Goal: Use online tool/utility: Utilize a website feature to perform a specific function

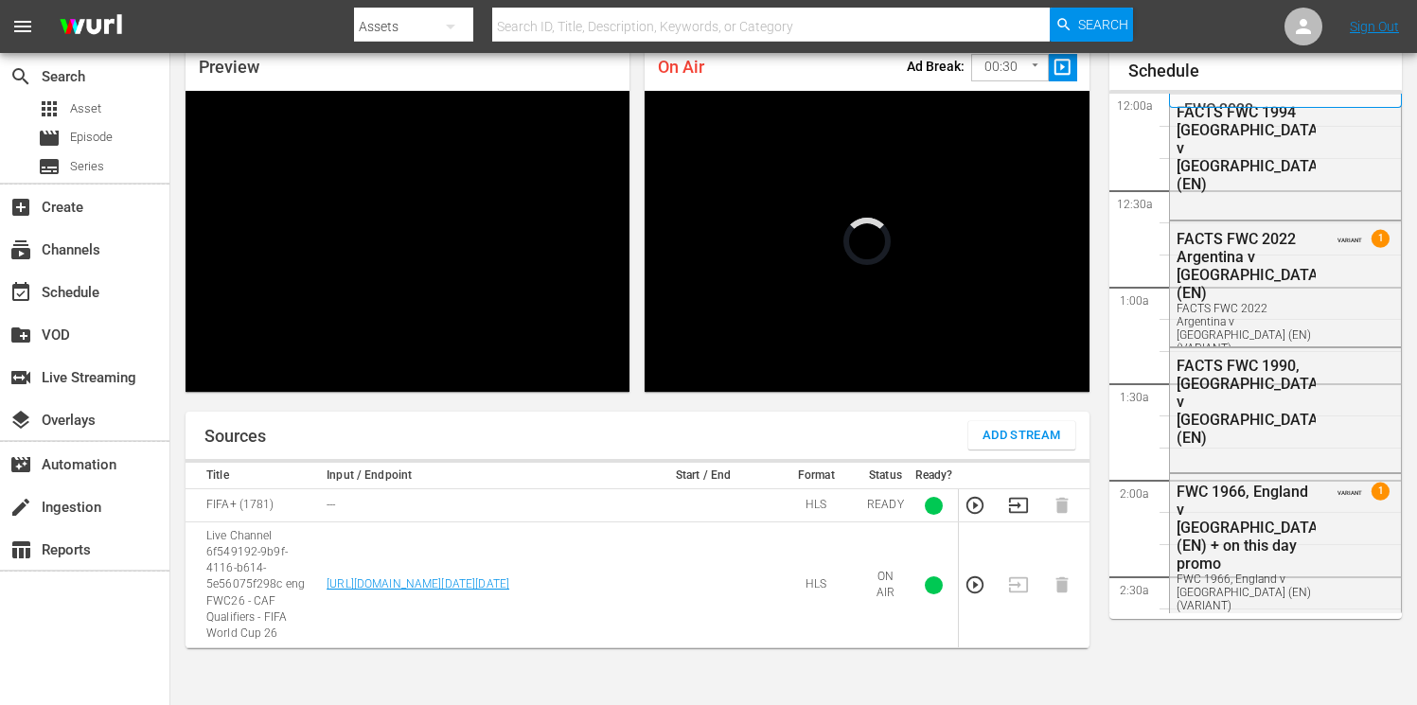
scroll to position [2768, 0]
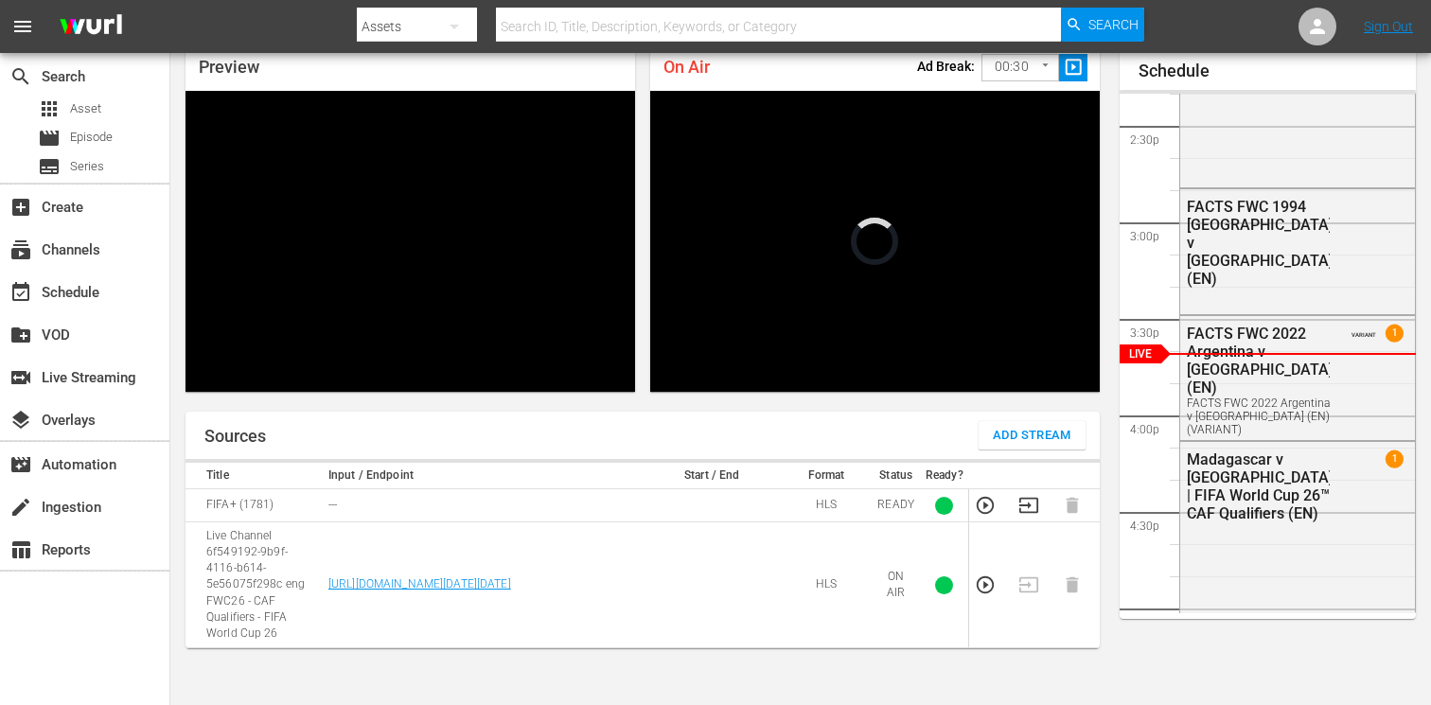
click at [1004, 65] on body "menu Search By Assets Search ID, Title, Description, Keywords, or Category Sear…" at bounding box center [715, 271] width 1431 height 705
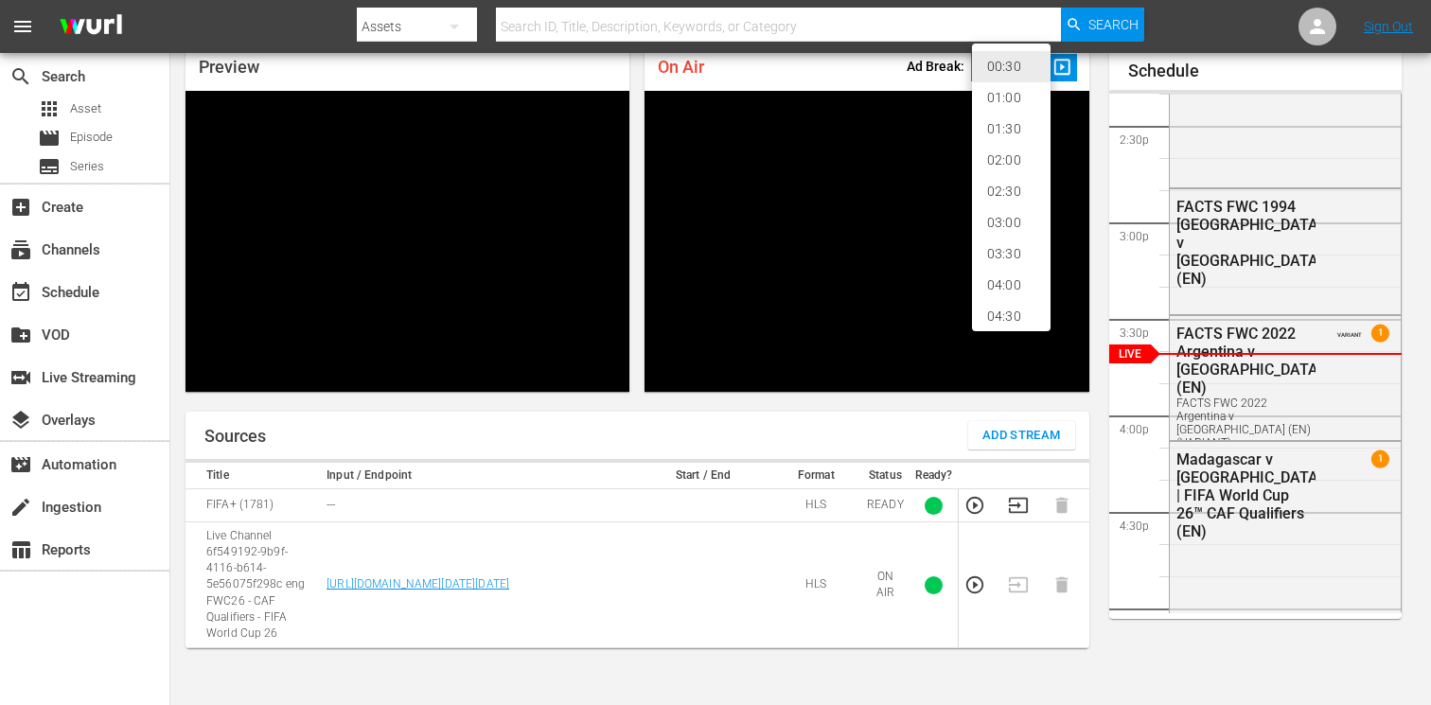
click at [1010, 155] on li "02:00" at bounding box center [1011, 160] width 79 height 31
type input "120"
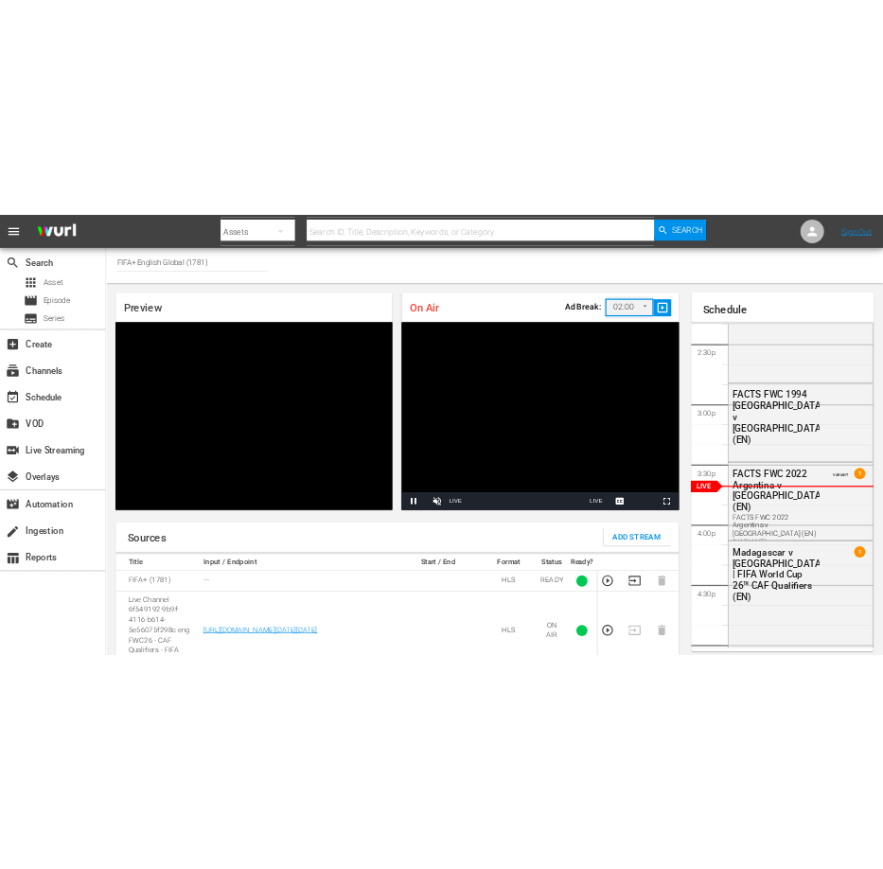
scroll to position [0, 0]
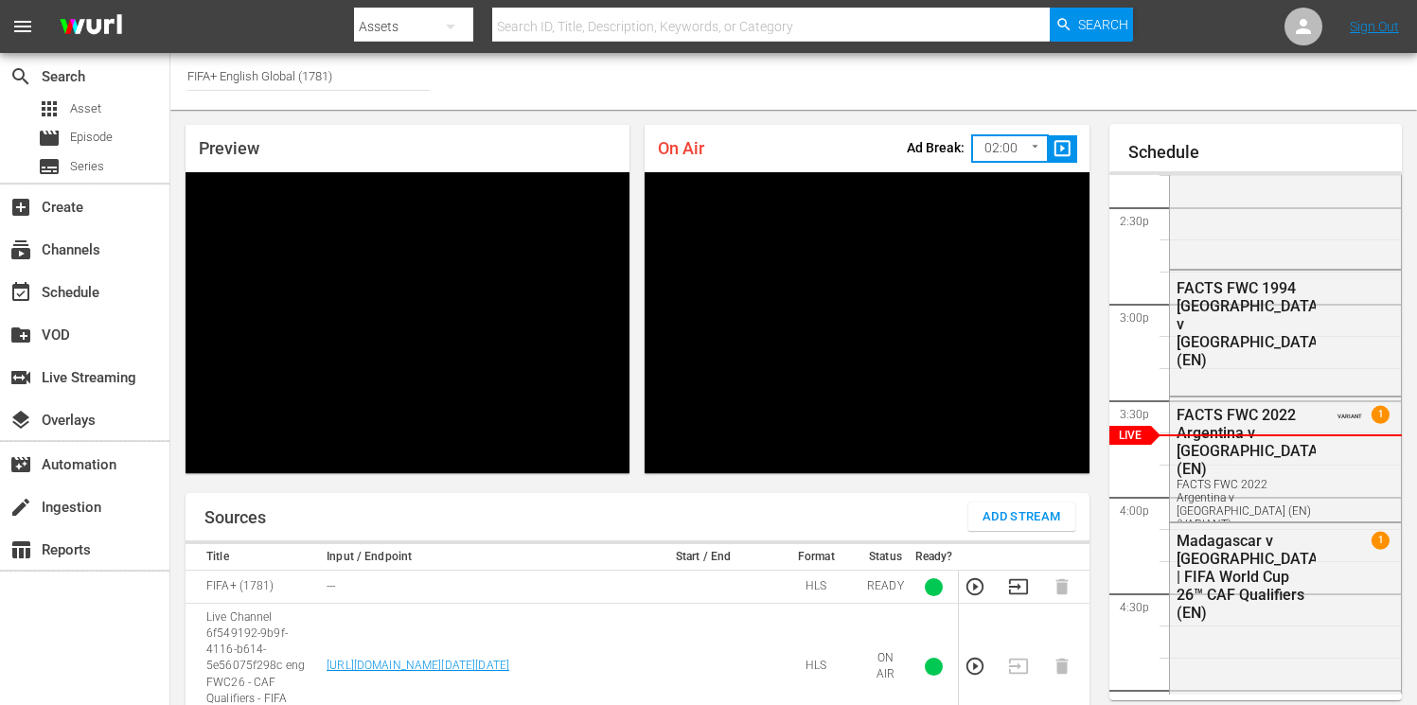
click at [1065, 150] on span "slideshow_sharp" at bounding box center [1063, 149] width 22 height 22
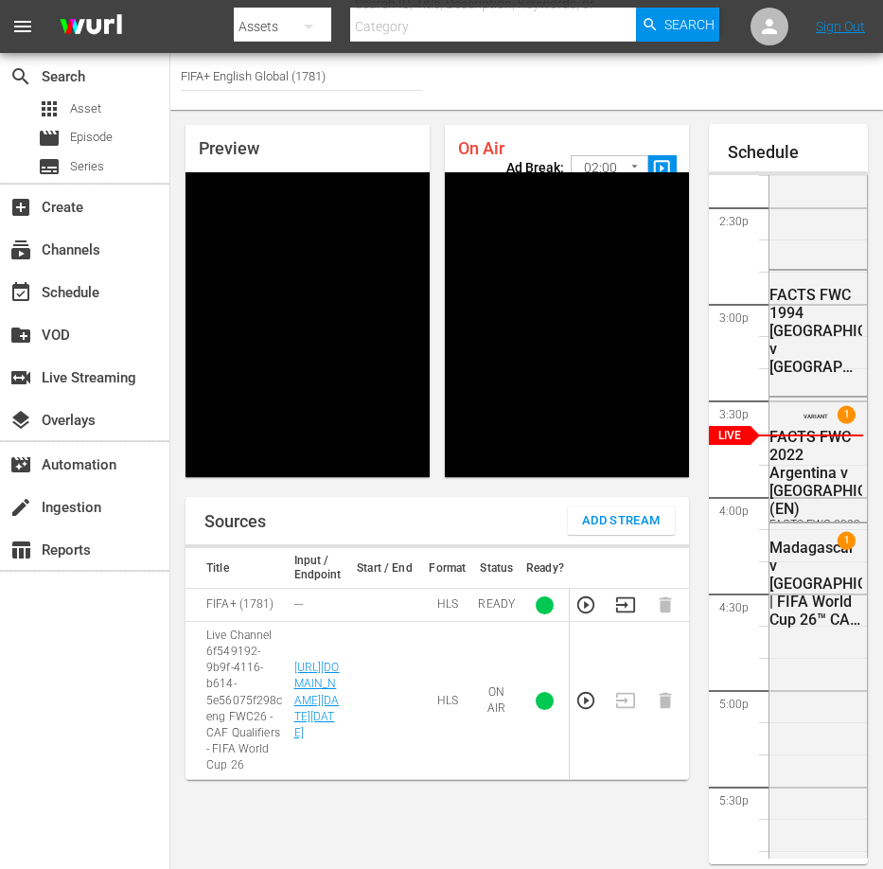
scroll to position [2769, 0]
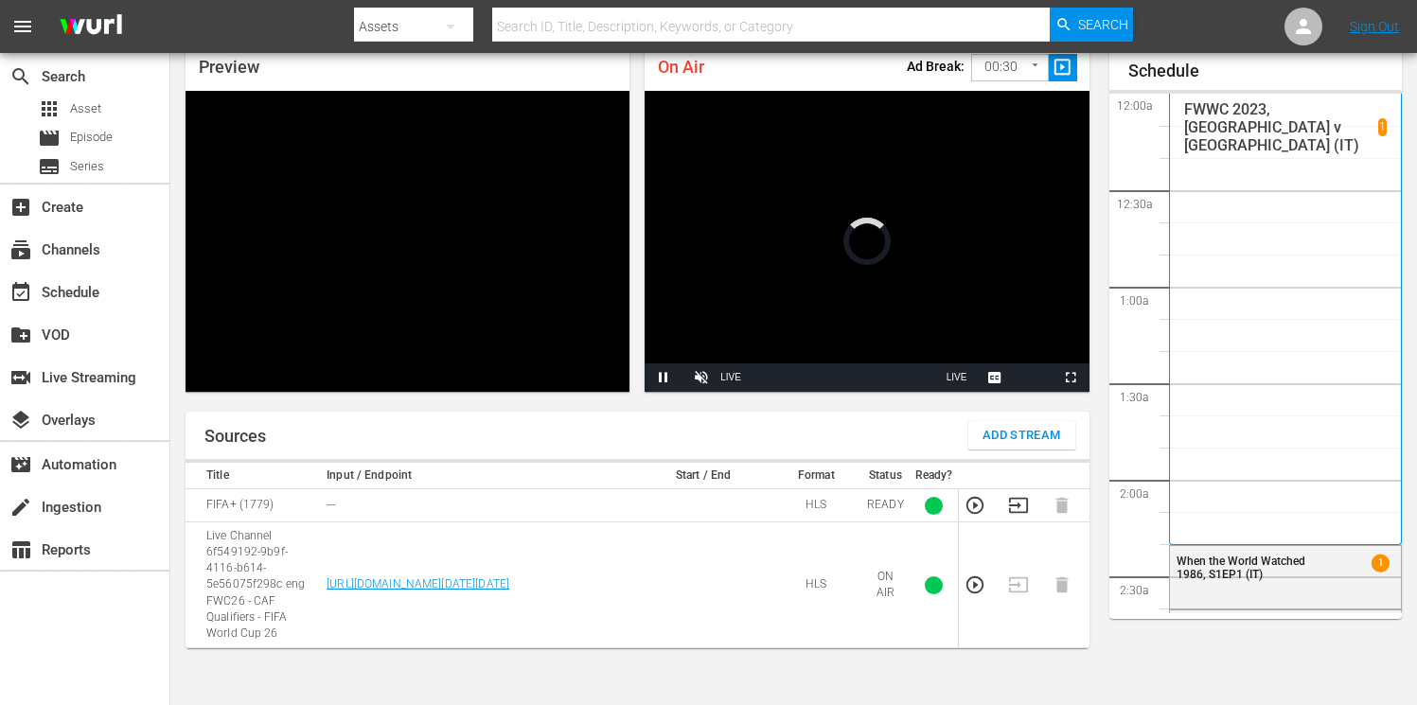
scroll to position [2771, 0]
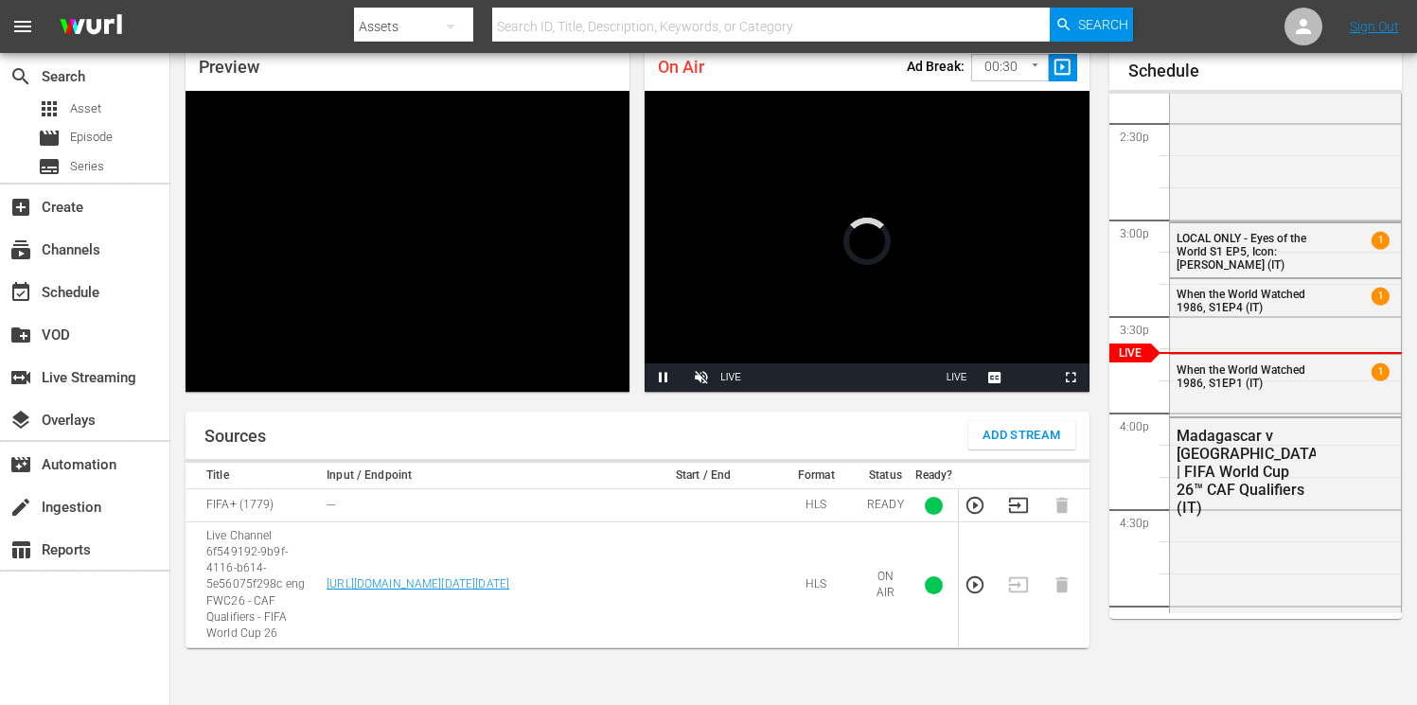
click at [1001, 64] on body "menu Search By Assets Search ID, Title, Description, Keywords, or Category Sear…" at bounding box center [708, 271] width 1417 height 705
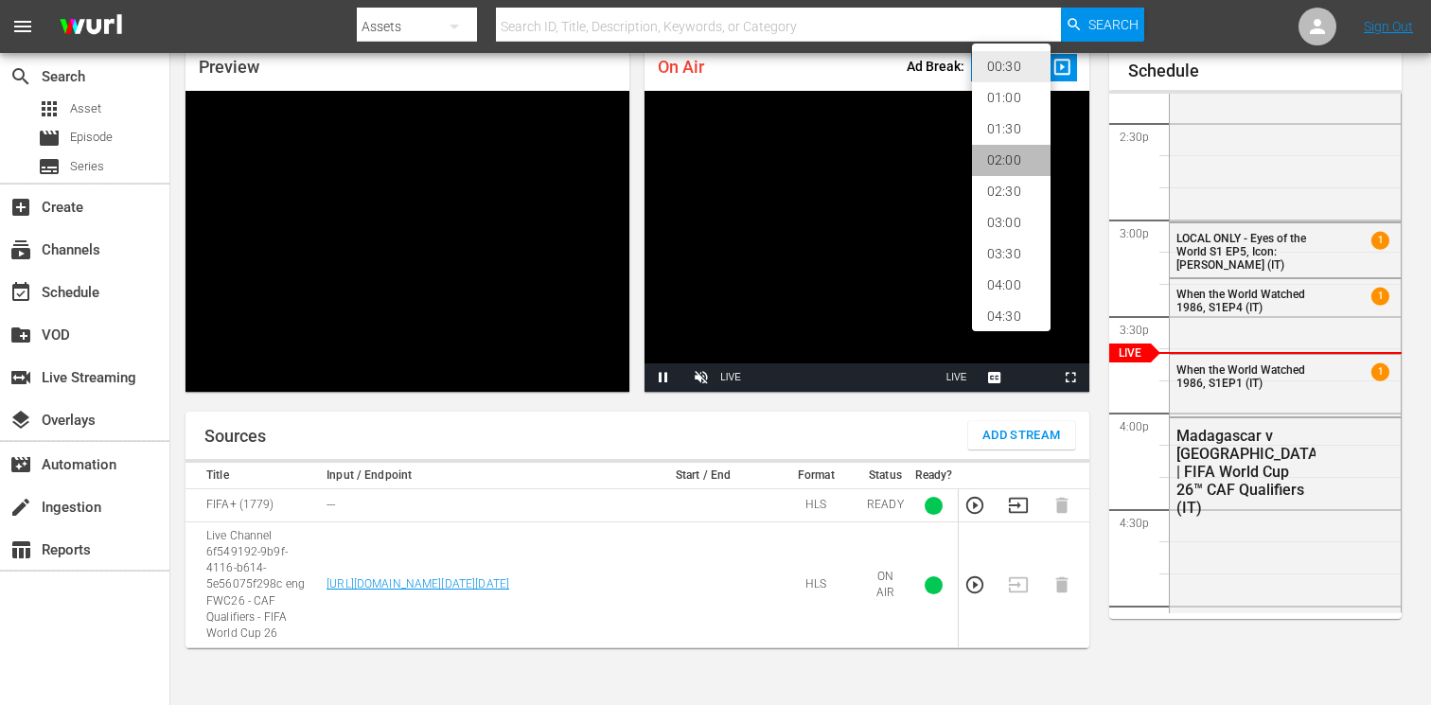
click at [996, 152] on li "02:00" at bounding box center [1011, 160] width 79 height 31
type input "120"
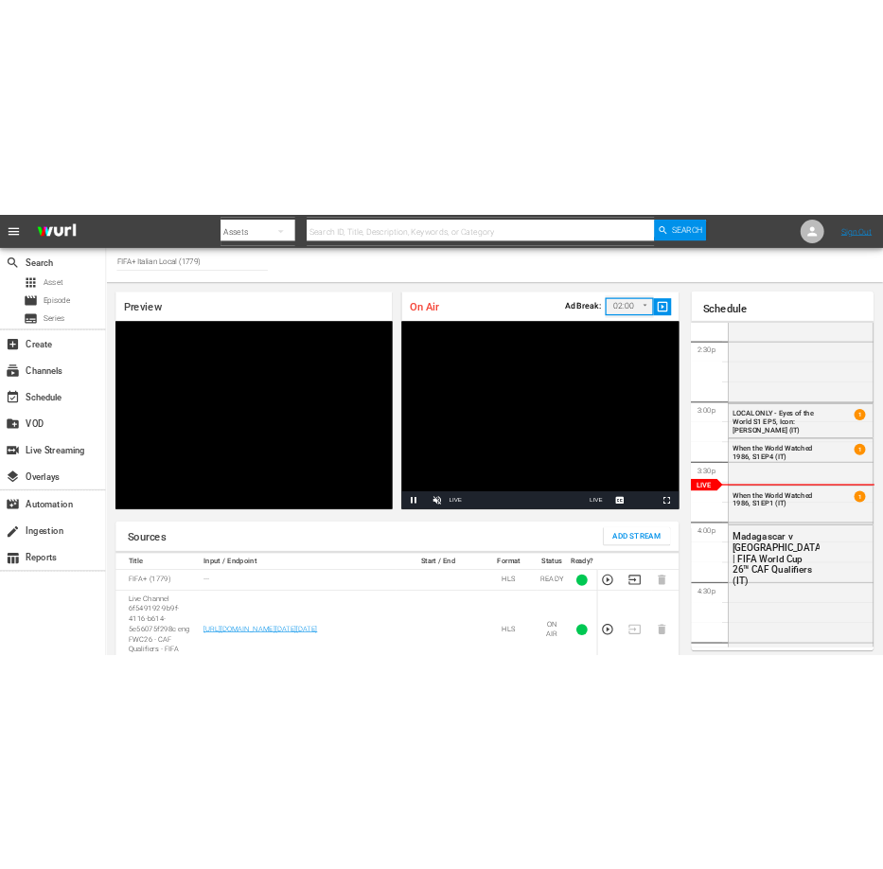
scroll to position [0, 0]
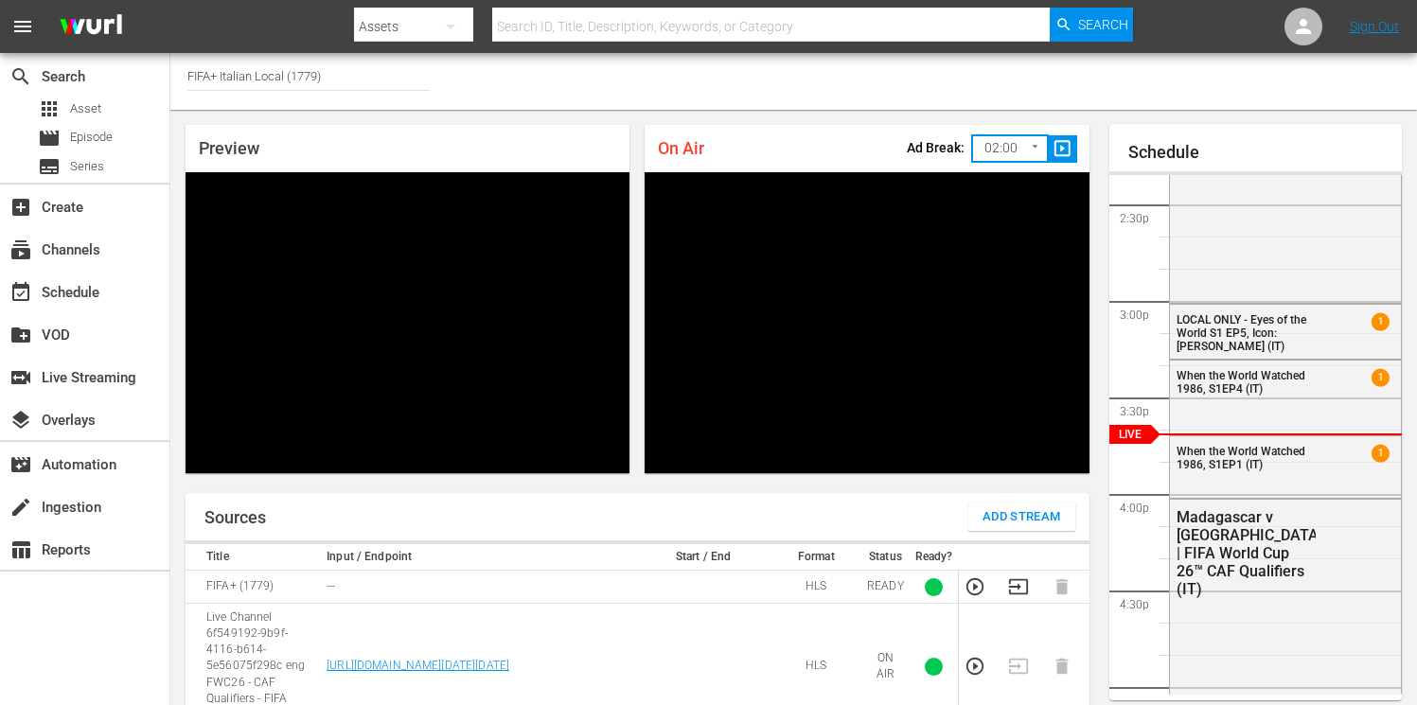
click at [1071, 144] on span "slideshow_sharp" at bounding box center [1063, 149] width 22 height 22
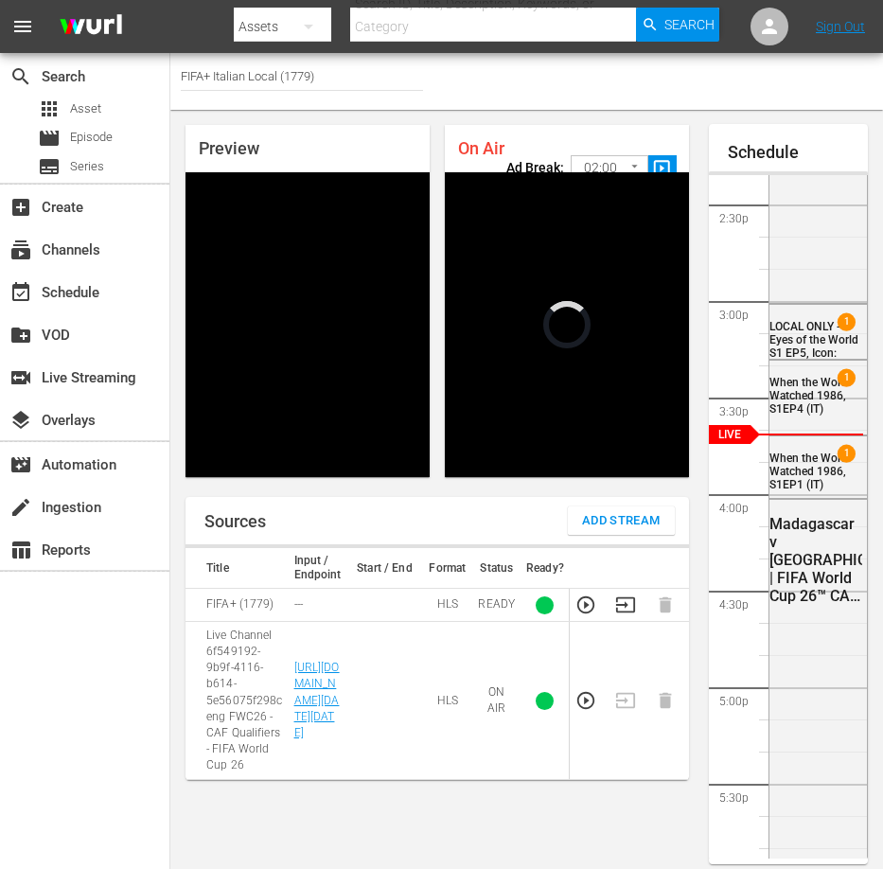
scroll to position [2771, 0]
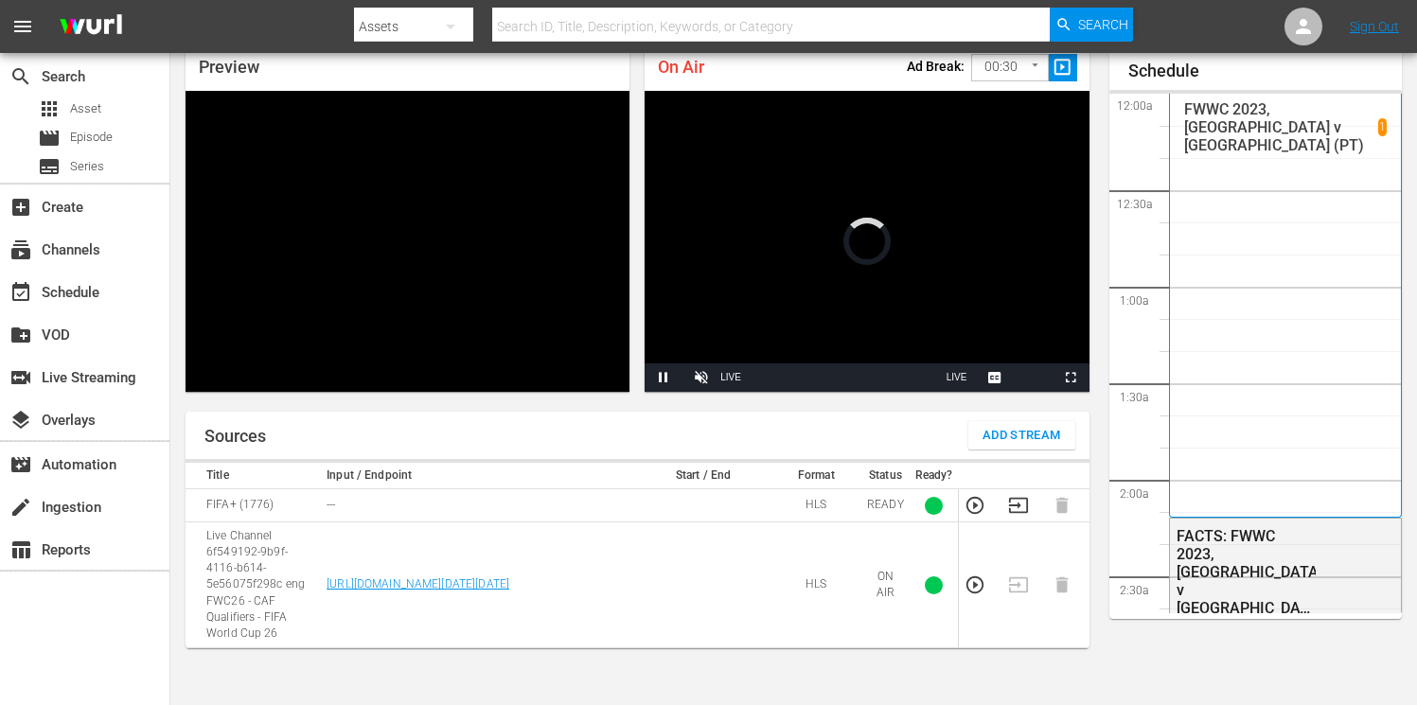
scroll to position [2772, 0]
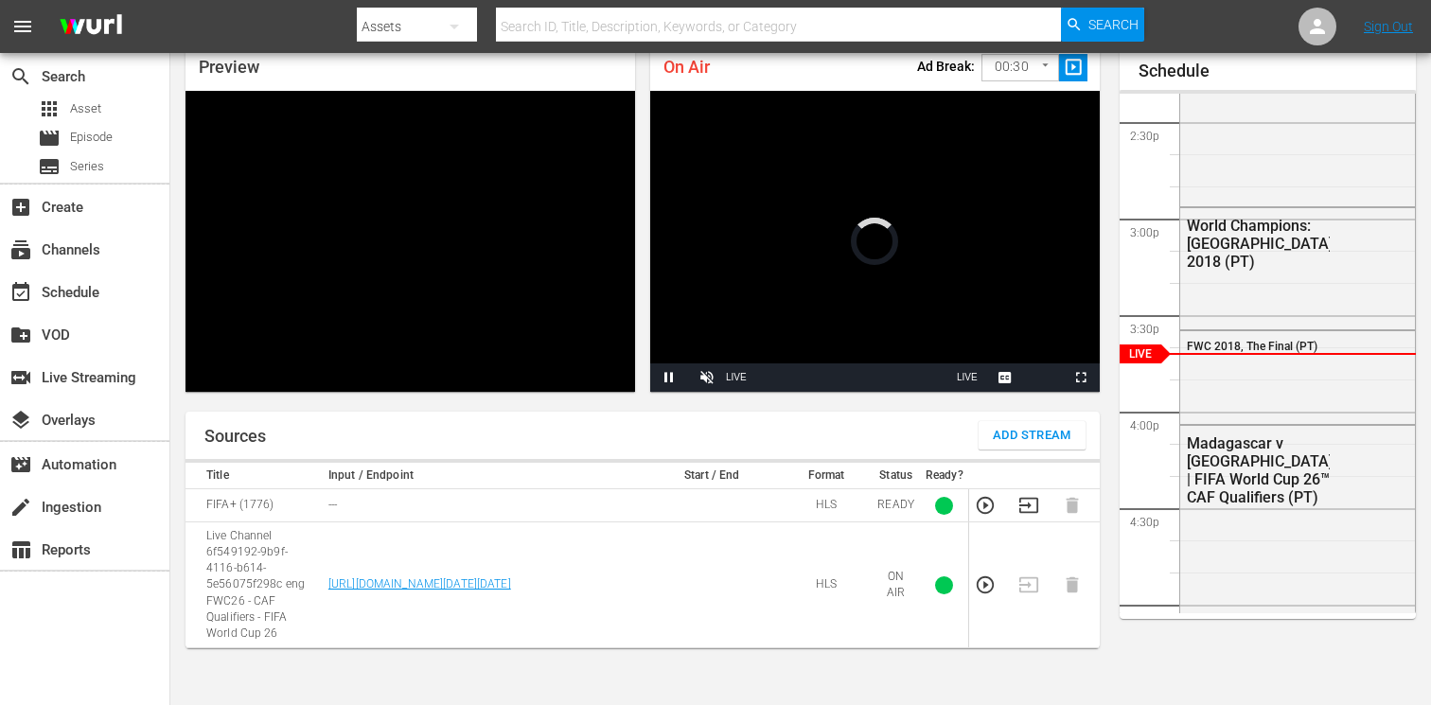
click at [1019, 66] on body "menu Search By Assets Search ID, Title, Description, Keywords, or Category Sear…" at bounding box center [715, 271] width 1431 height 705
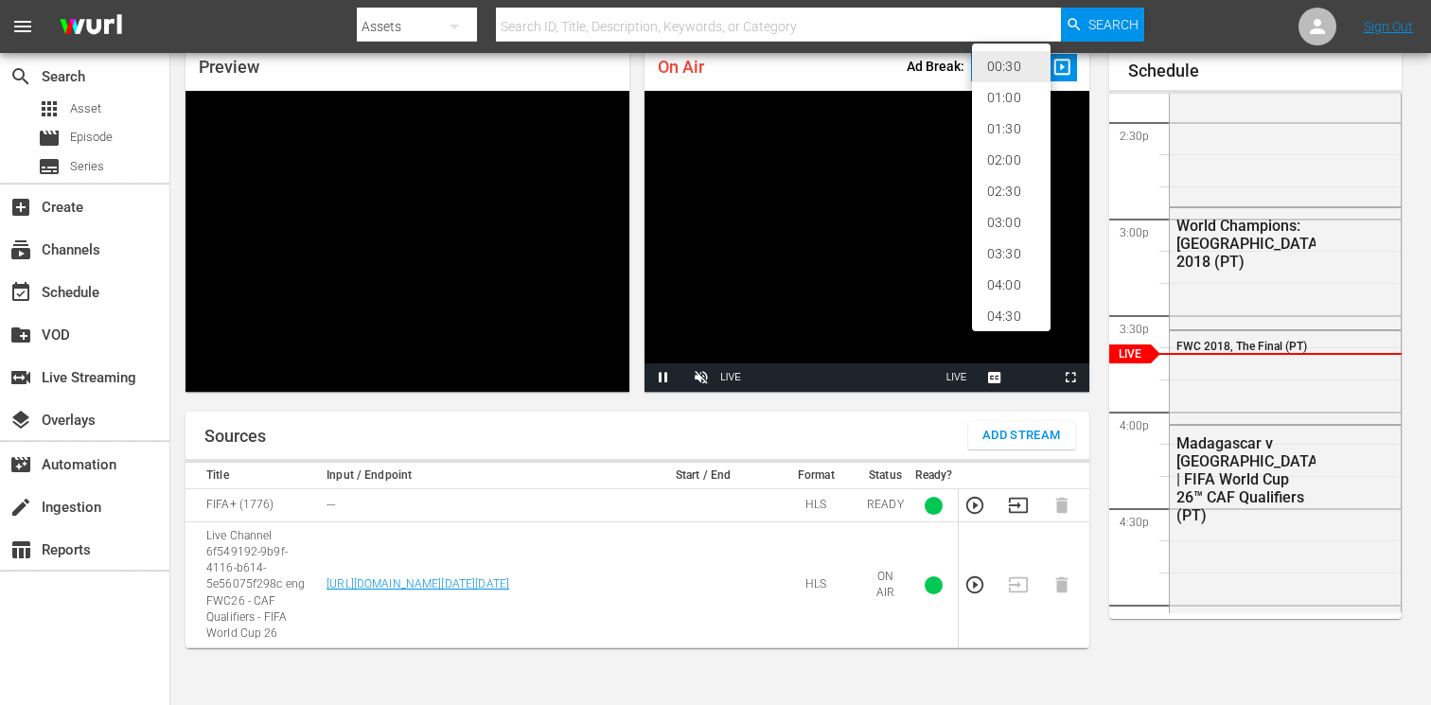
click at [1010, 156] on li "02:00" at bounding box center [1011, 160] width 79 height 31
type input "120"
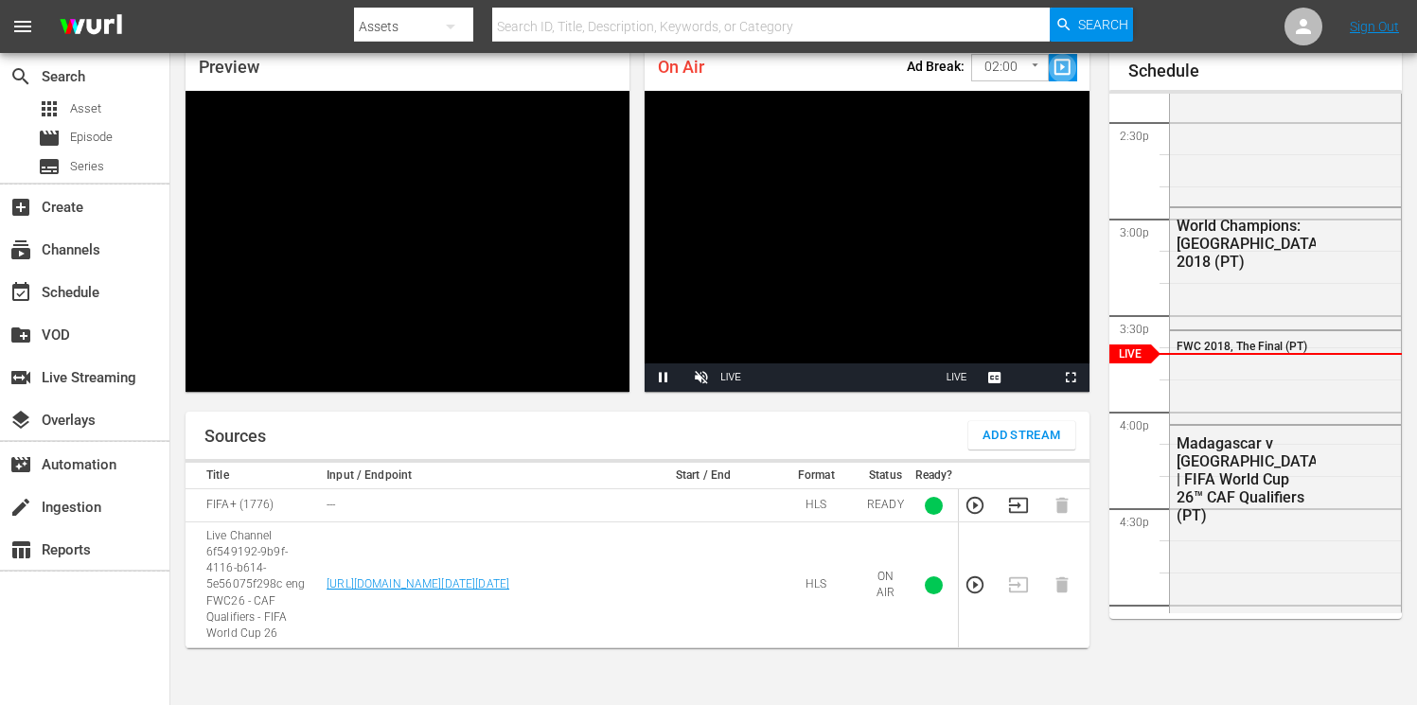
click at [1060, 66] on span "slideshow_sharp" at bounding box center [1063, 68] width 22 height 22
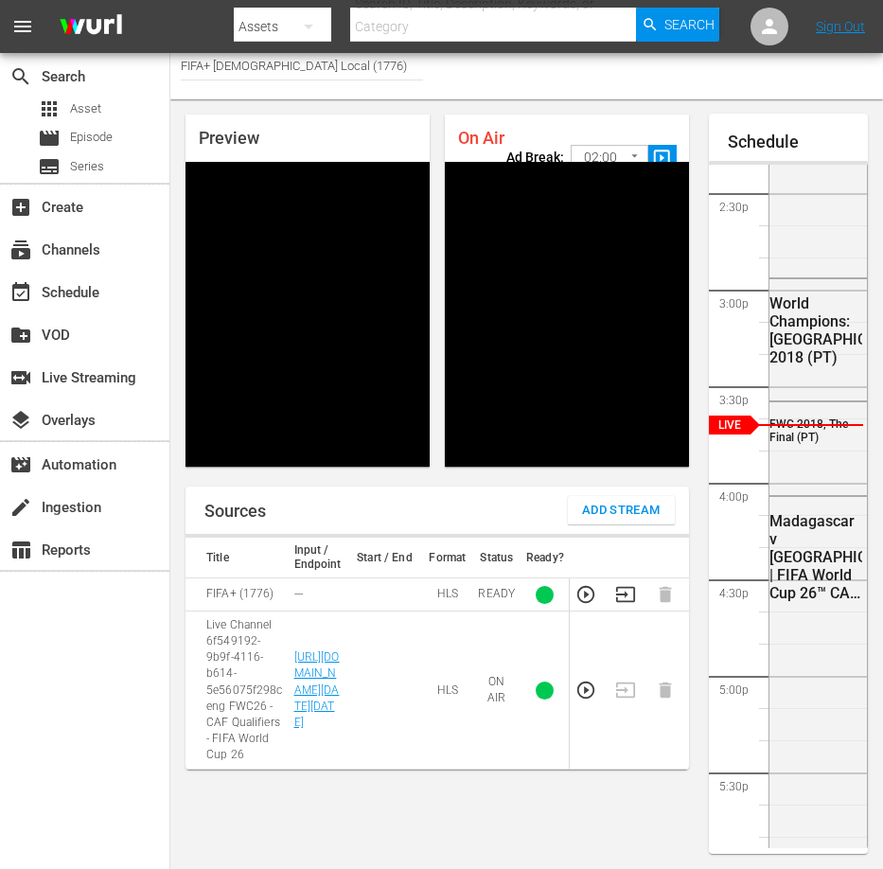
scroll to position [2773, 0]
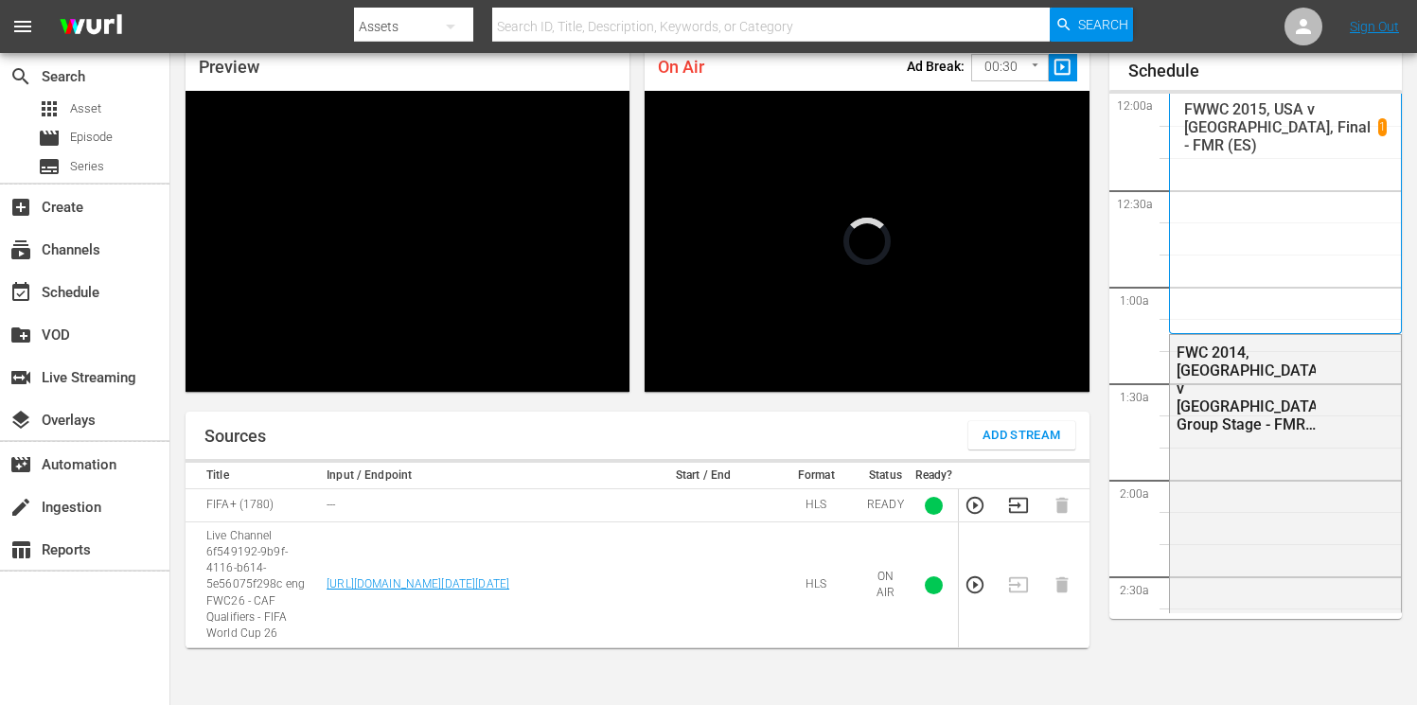
scroll to position [2774, 0]
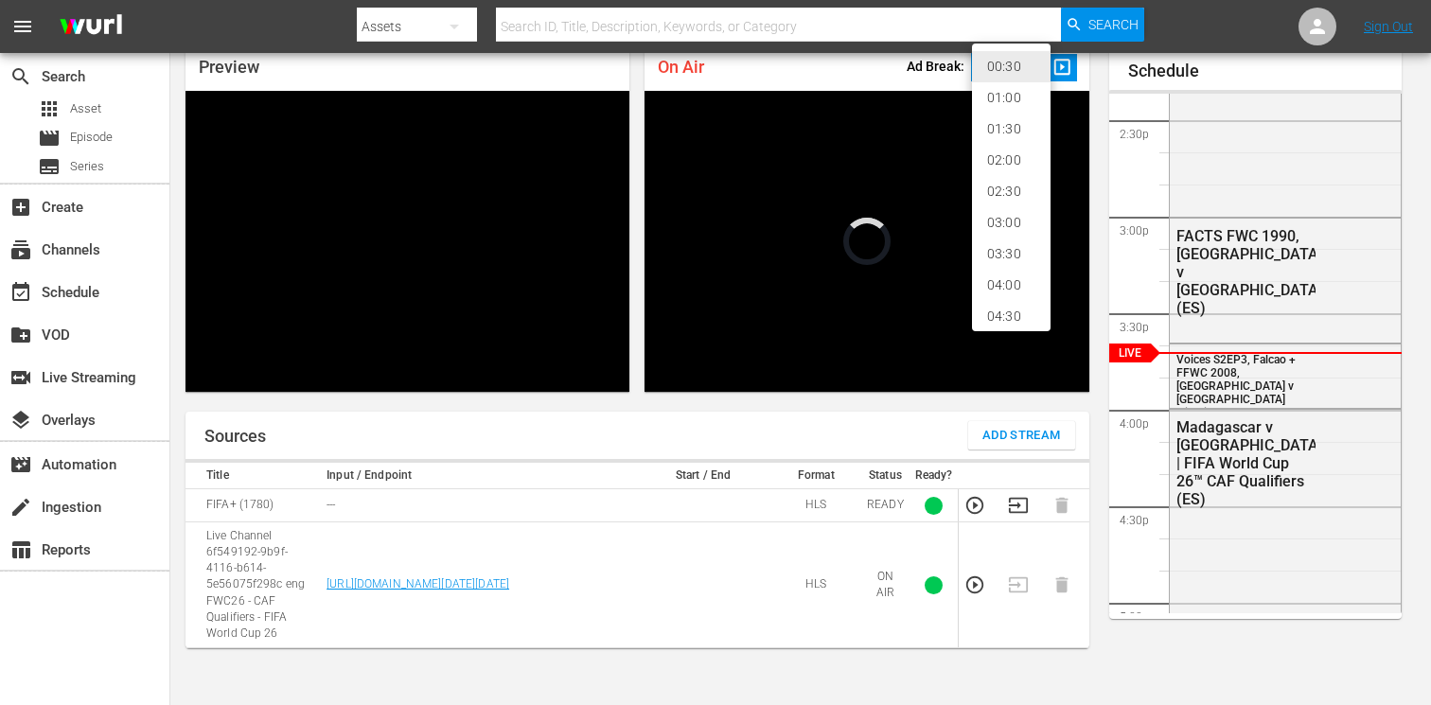
click at [1012, 66] on body "menu Search By Assets Search ID, Title, Description, Keywords, or Category Sear…" at bounding box center [715, 271] width 1431 height 705
click at [1013, 156] on li "02:00" at bounding box center [1011, 160] width 79 height 31
type input "120"
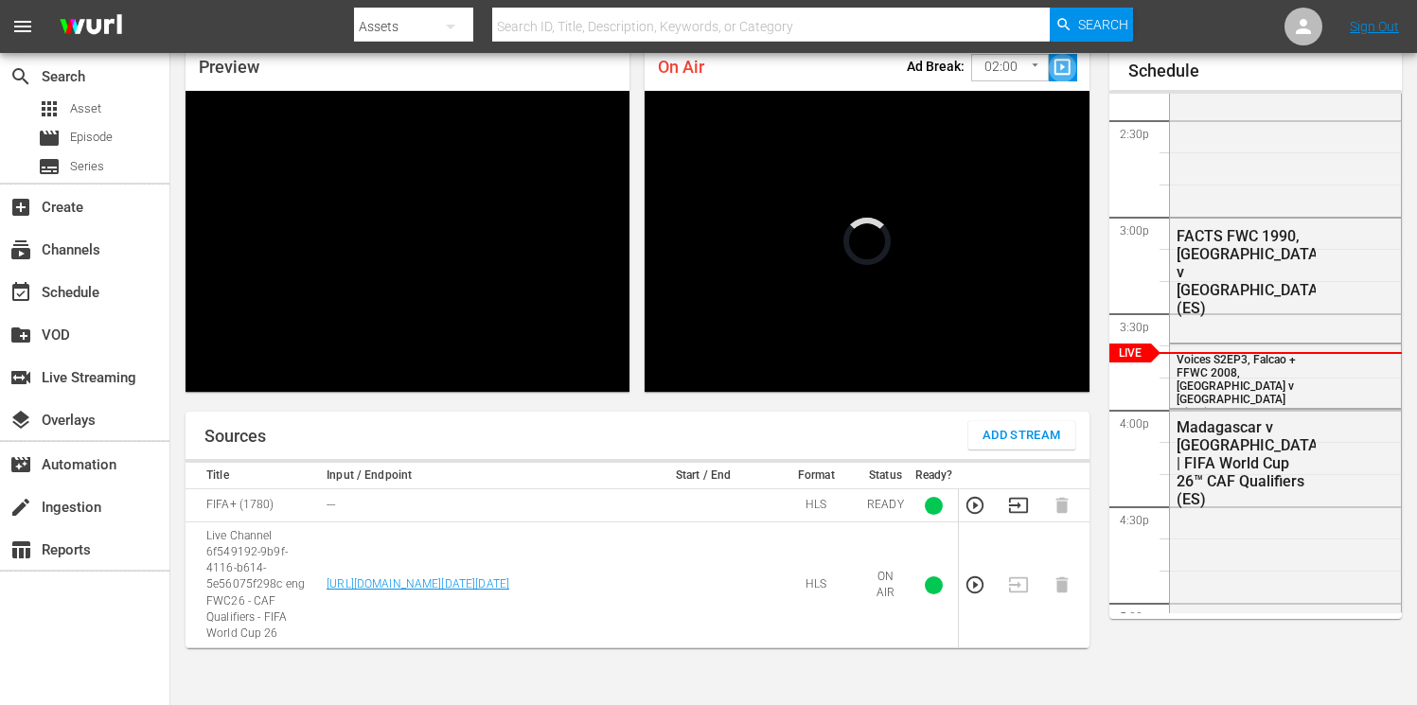
click at [1054, 69] on span "slideshow_sharp" at bounding box center [1063, 68] width 22 height 22
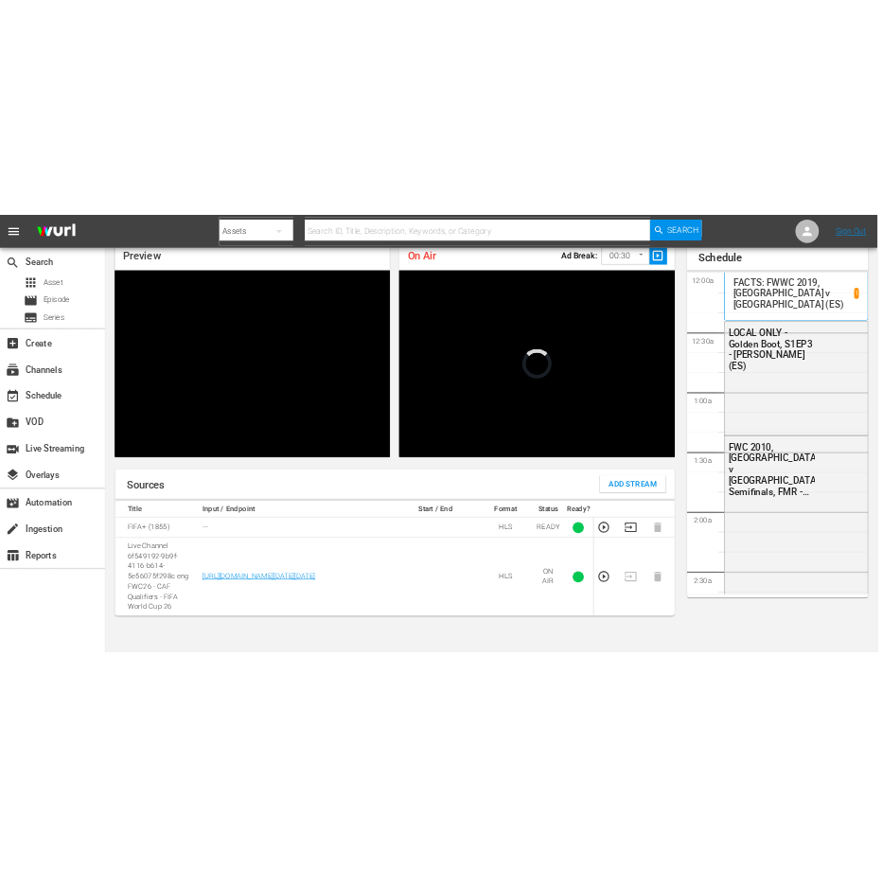
scroll to position [2775, 0]
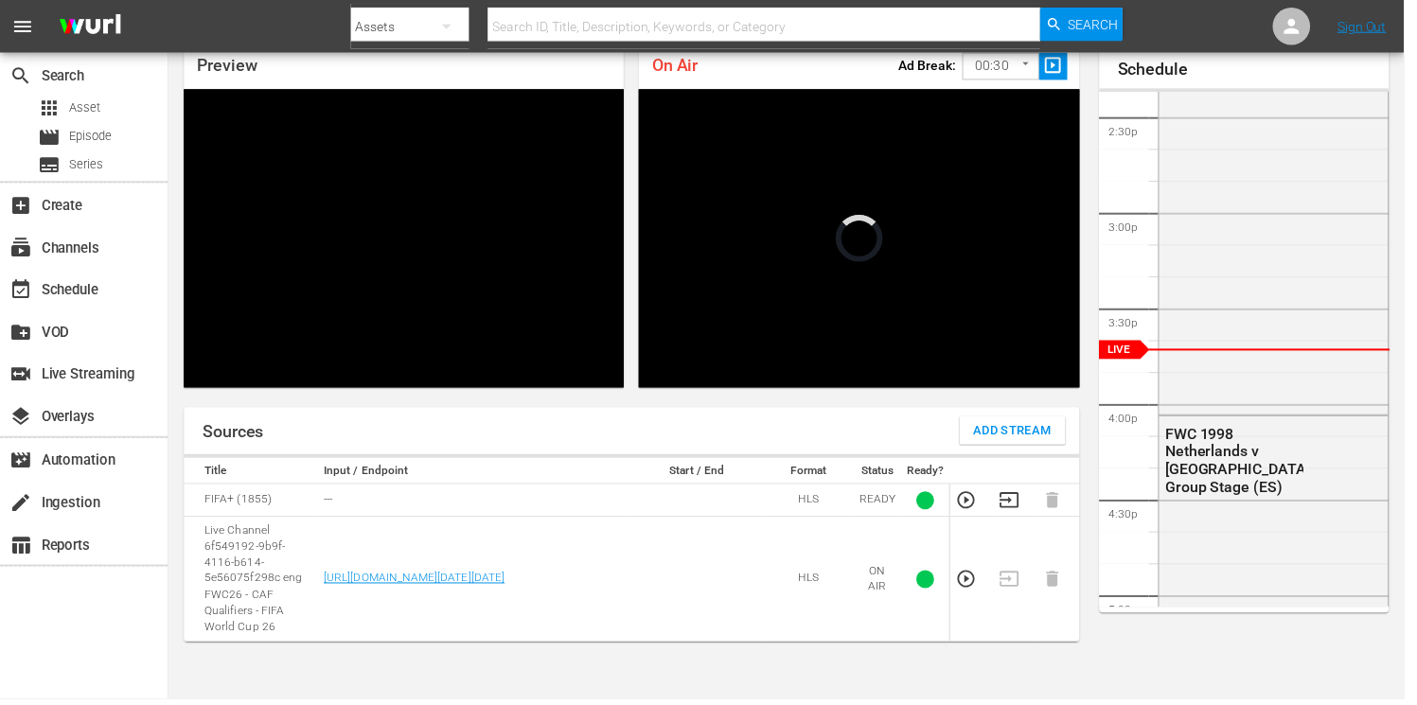
click at [1022, 59] on body "menu Search By Assets Search ID, Title, Description, Keywords, or Category Sear…" at bounding box center [708, 270] width 1417 height 705
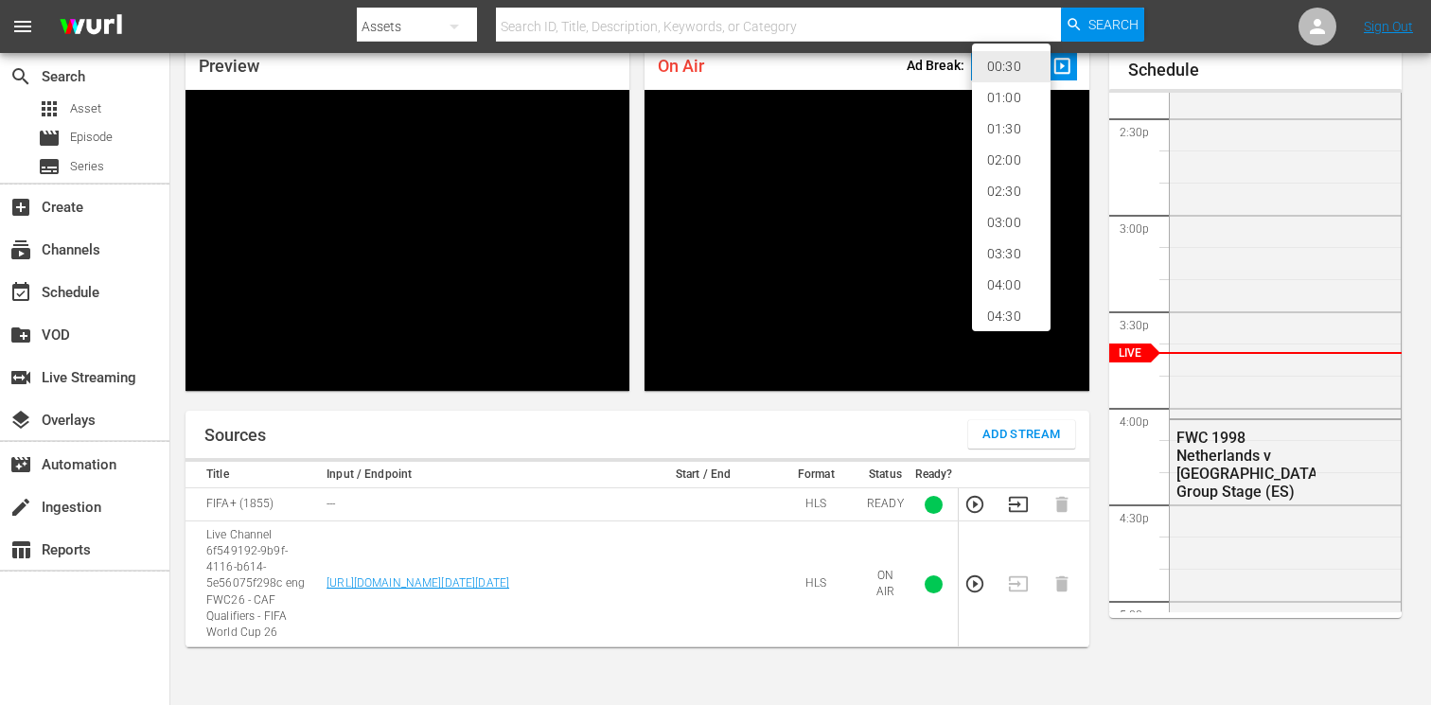
click at [1011, 158] on li "02:00" at bounding box center [1011, 160] width 79 height 31
type input "120"
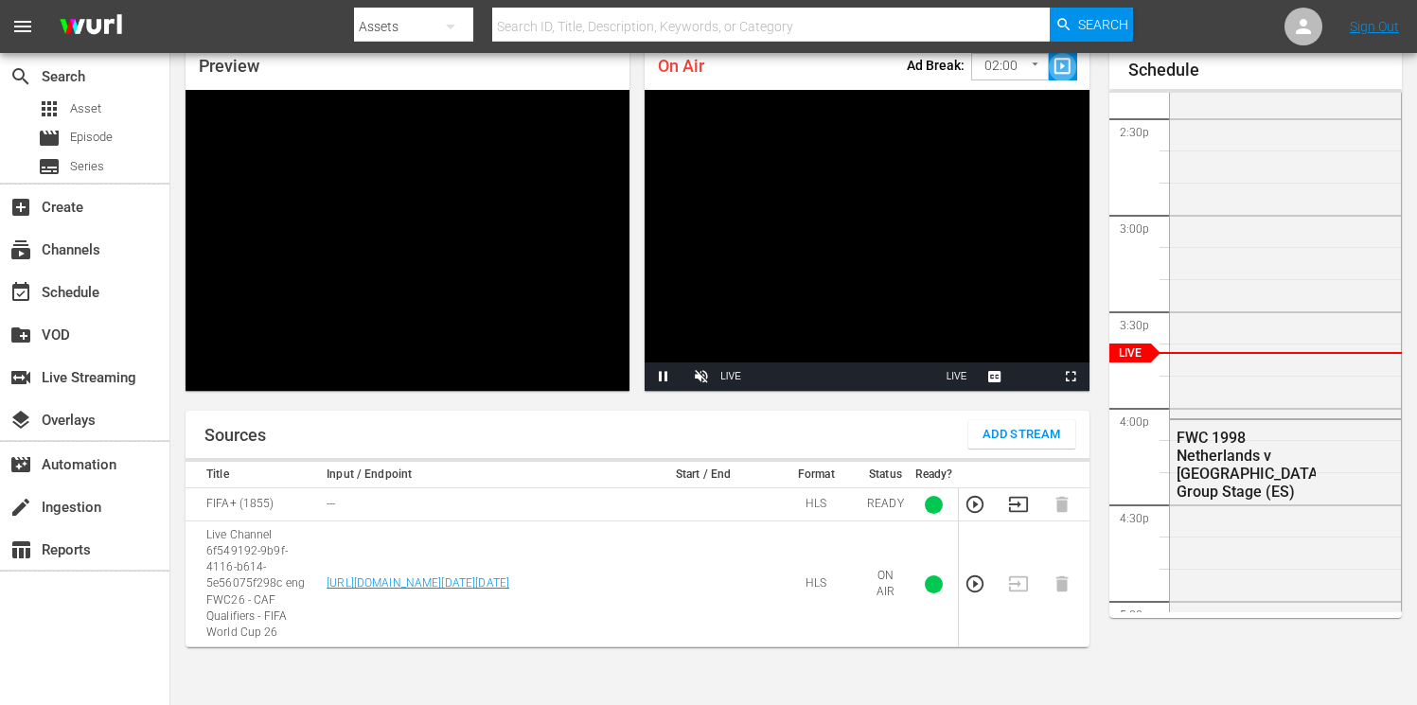
click at [1069, 73] on span "slideshow_sharp" at bounding box center [1063, 67] width 22 height 22
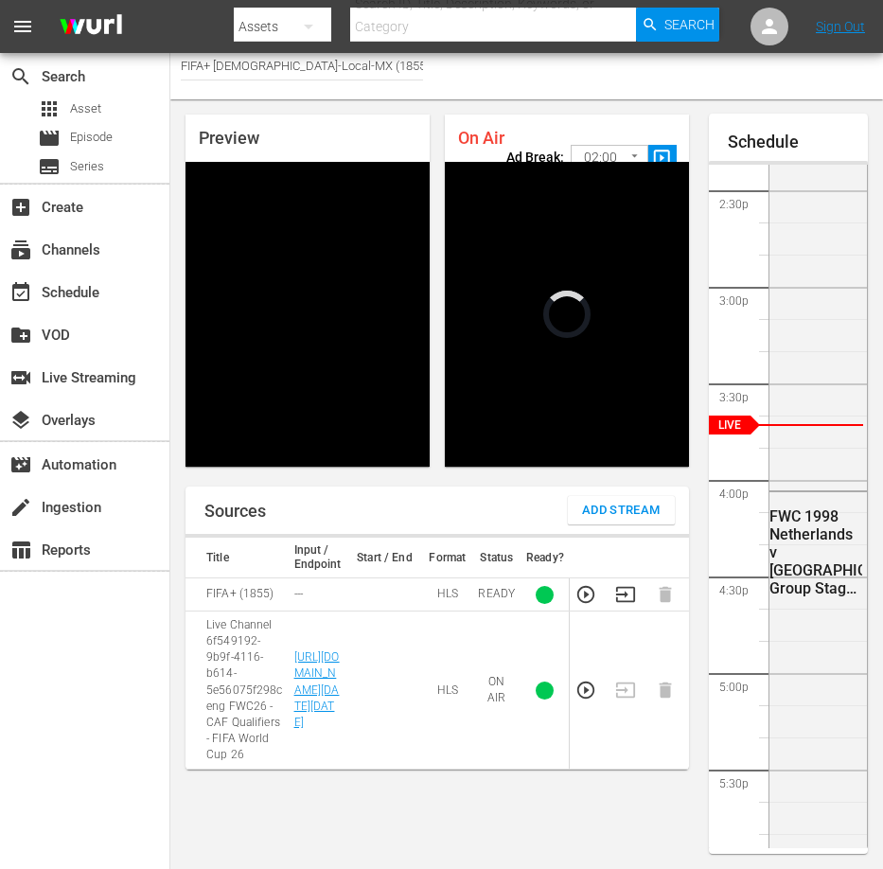
scroll to position [2776, 0]
